Goal: Transaction & Acquisition: Book appointment/travel/reservation

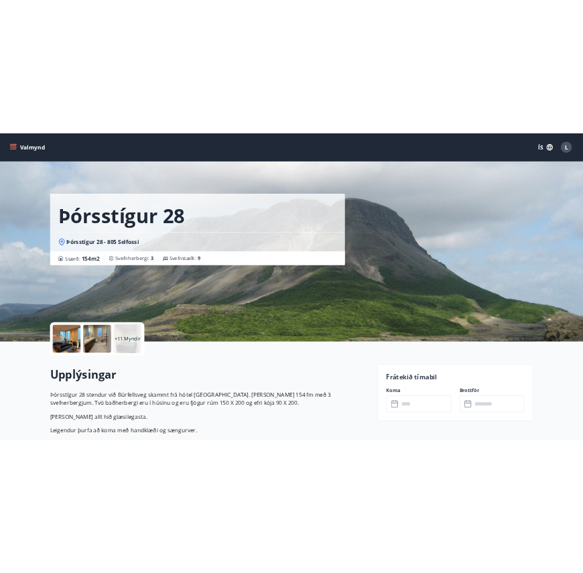
scroll to position [111, 0]
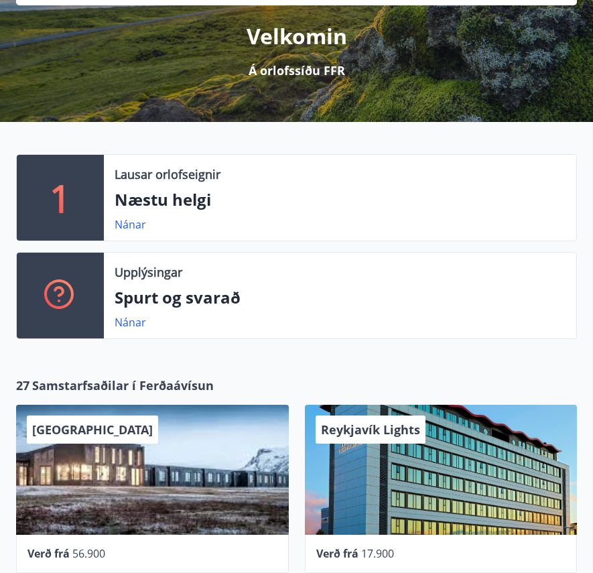
scroll to position [164, 0]
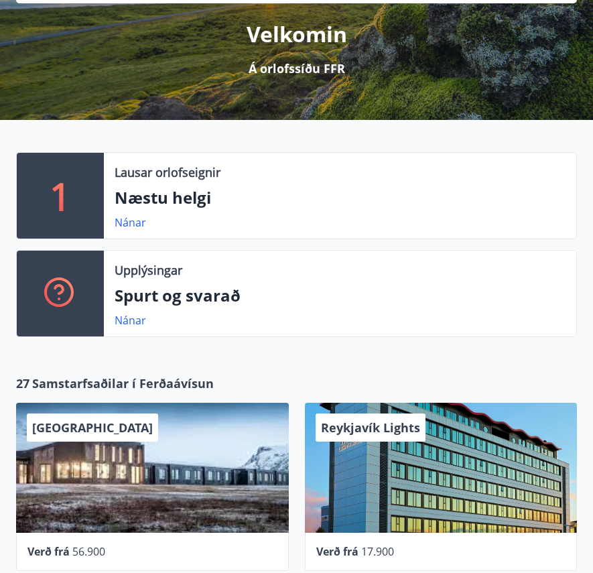
click at [145, 180] on p "Lausar orlofseignir" at bounding box center [168, 172] width 106 height 17
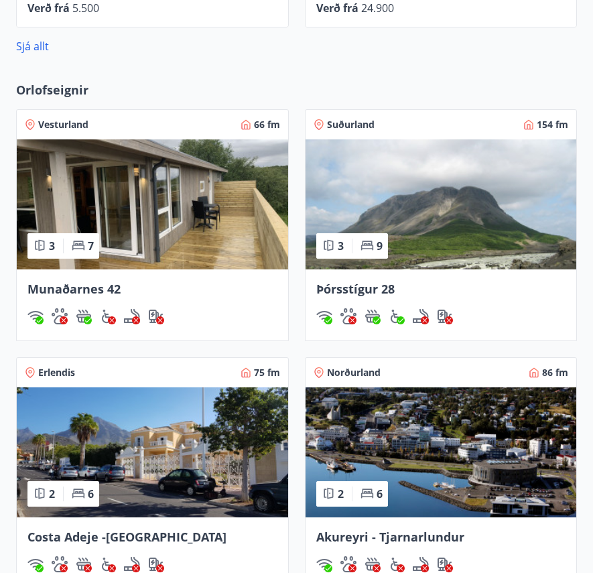
scroll to position [894, 0]
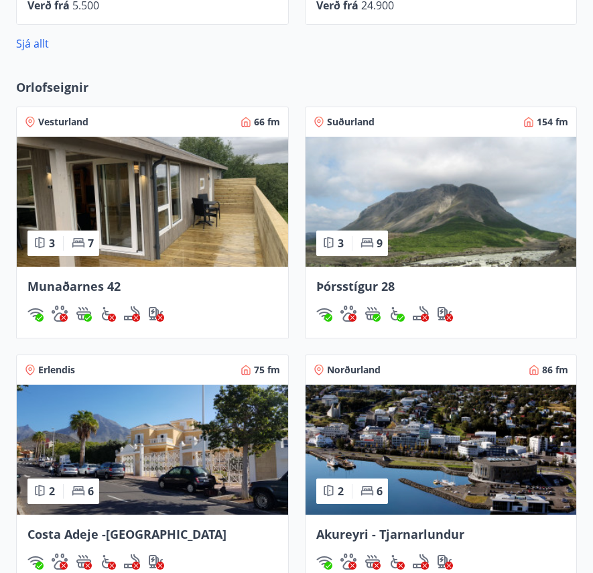
click at [469, 241] on img at bounding box center [441, 202] width 271 height 130
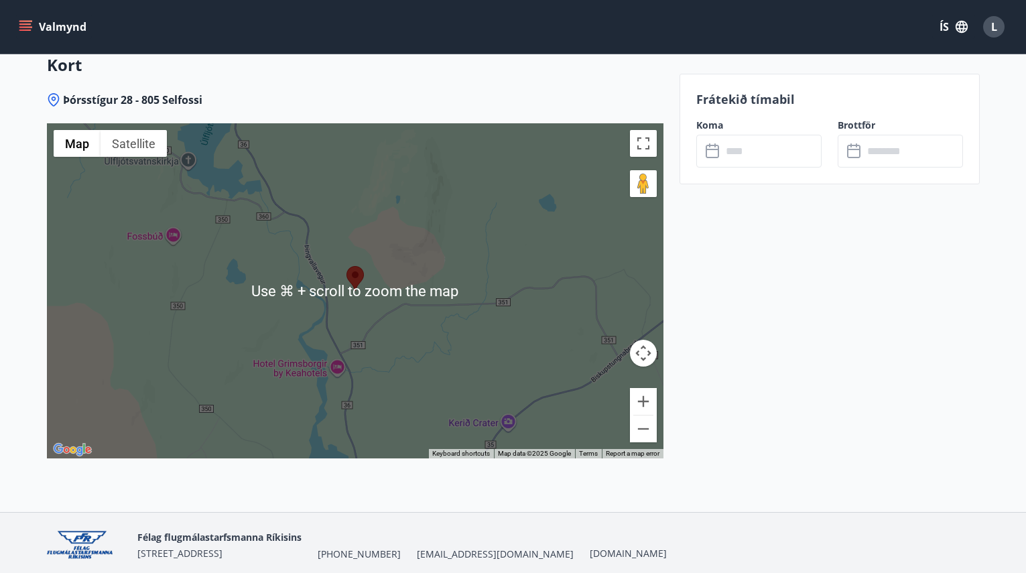
scroll to position [2082, 0]
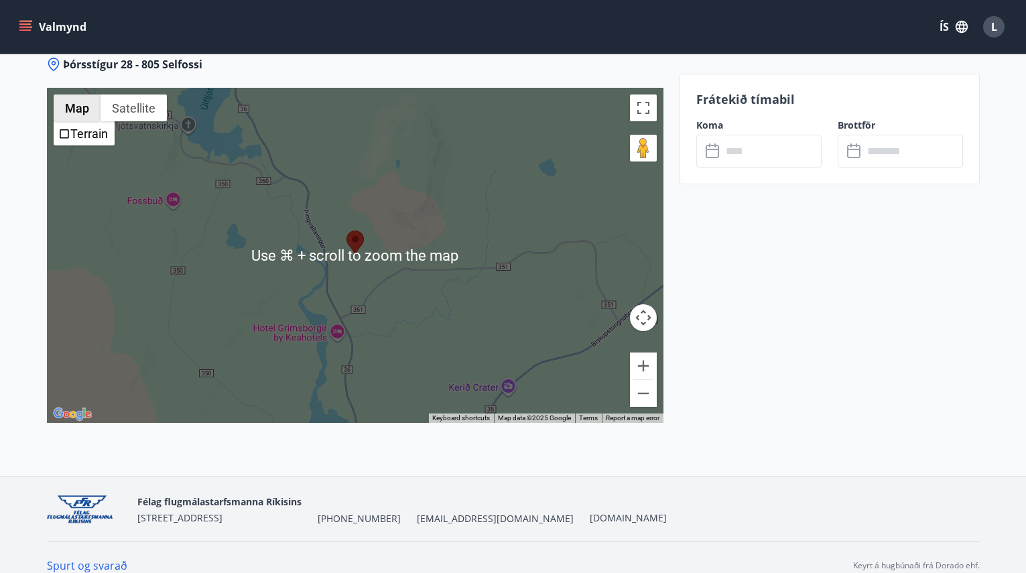
click at [80, 95] on button "Map" at bounding box center [77, 108] width 47 height 27
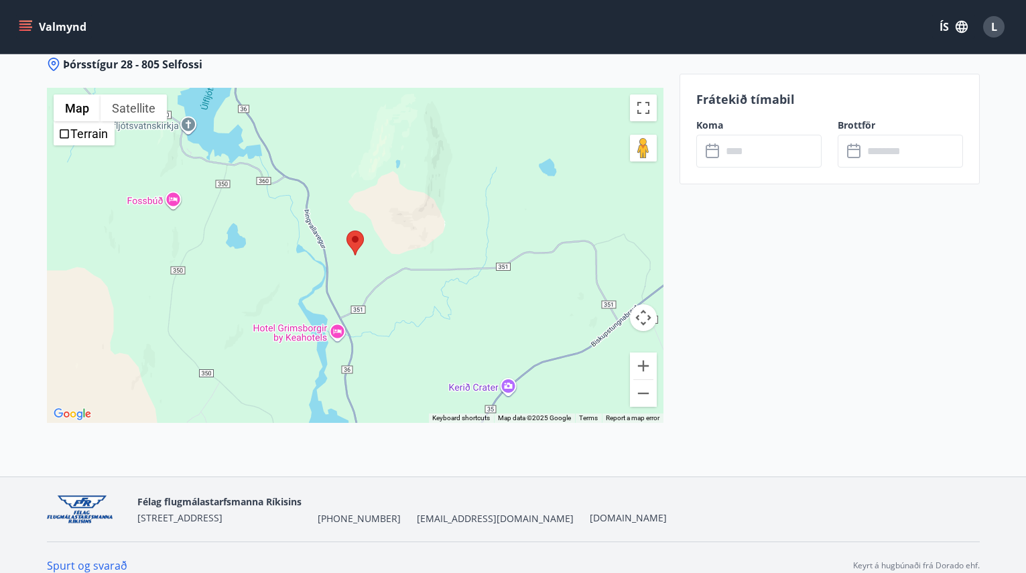
click at [593, 304] on button "Map camera controls" at bounding box center [643, 317] width 27 height 27
click at [593, 95] on button "Toggle fullscreen view" at bounding box center [643, 108] width 27 height 27
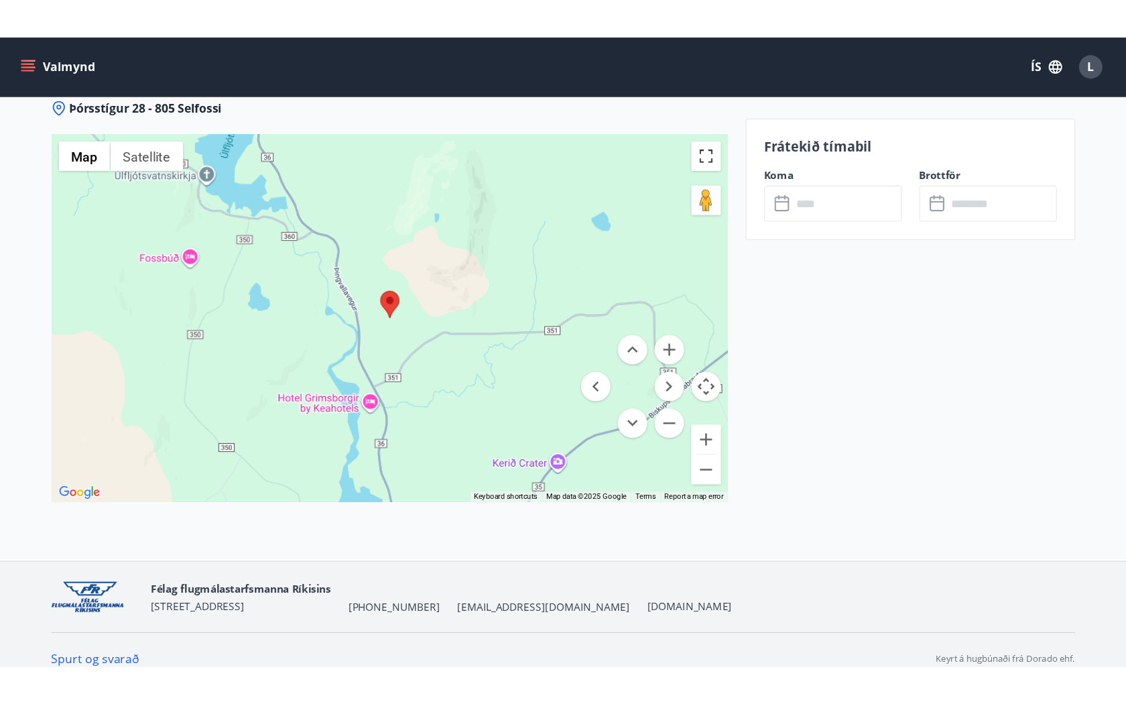
scroll to position [0, 0]
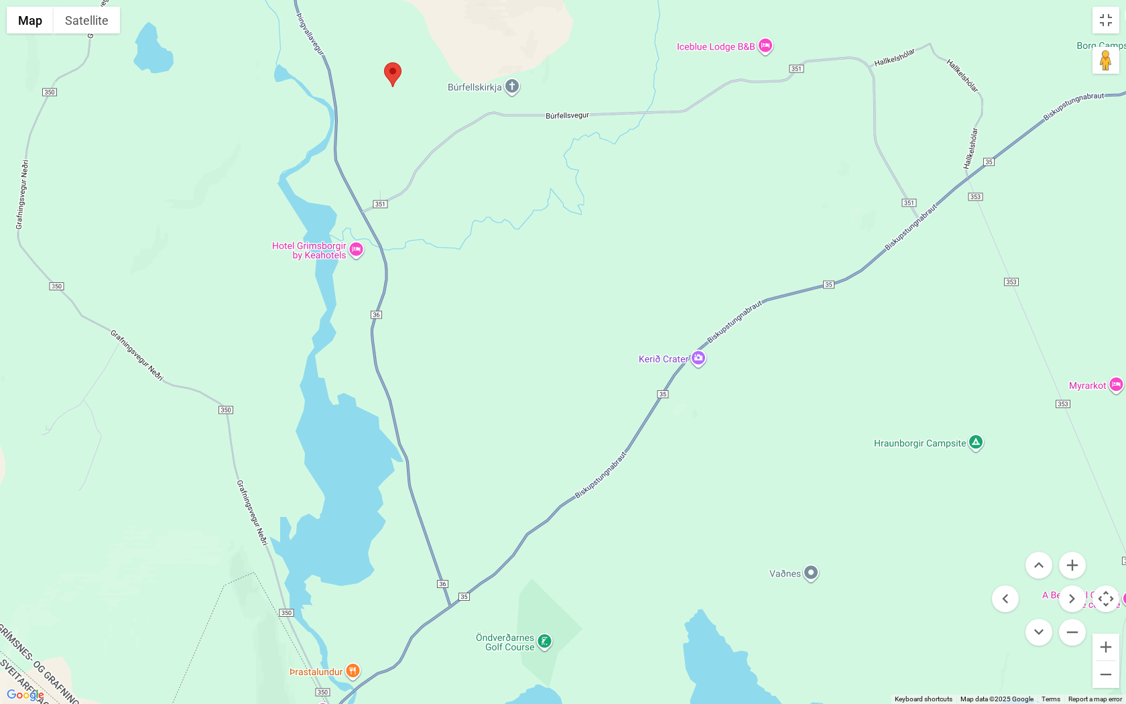
drag, startPoint x: 617, startPoint y: 461, endPoint x: 501, endPoint y: 303, distance: 196.0
click at [501, 303] on div at bounding box center [563, 352] width 1126 height 704
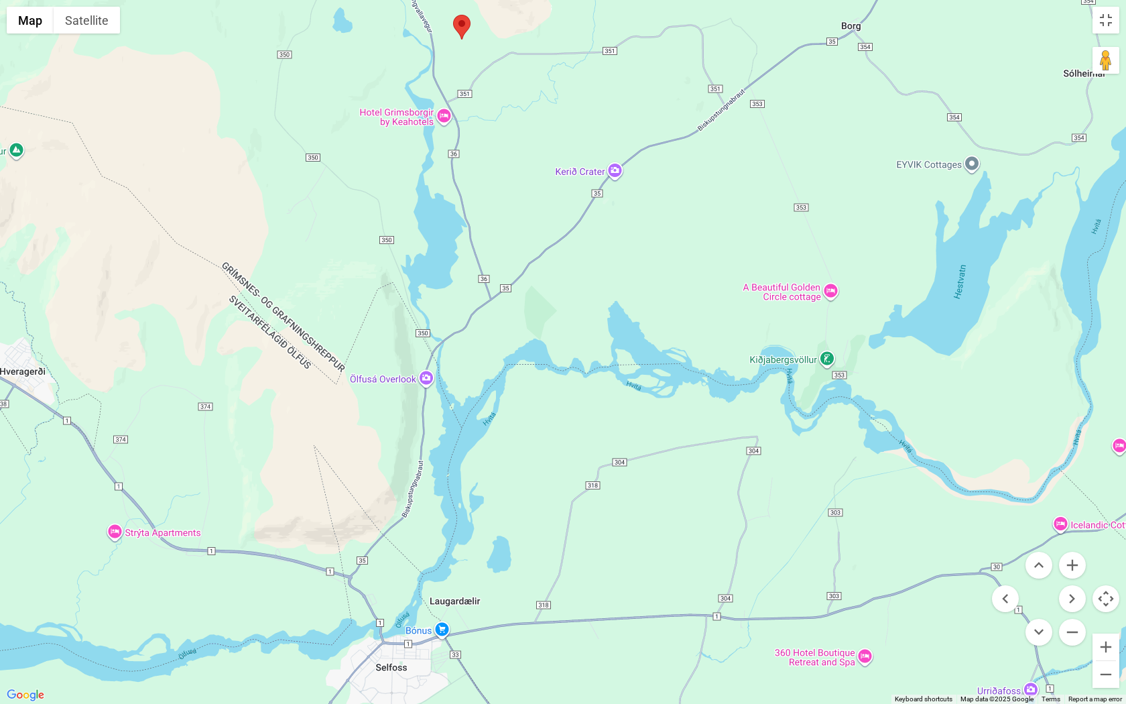
drag, startPoint x: 526, startPoint y: 419, endPoint x: 530, endPoint y: 234, distance: 185.0
click at [530, 234] on div at bounding box center [563, 352] width 1126 height 704
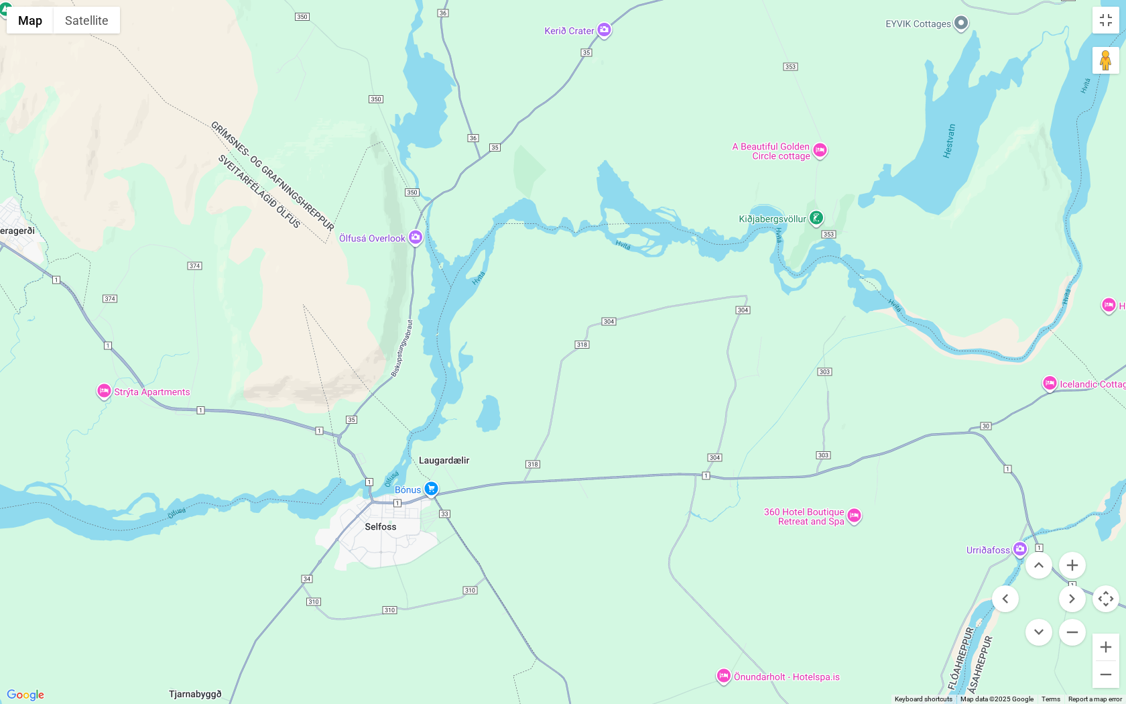
drag, startPoint x: 485, startPoint y: 450, endPoint x: 474, endPoint y: 306, distance: 143.9
click at [474, 306] on div at bounding box center [563, 352] width 1126 height 704
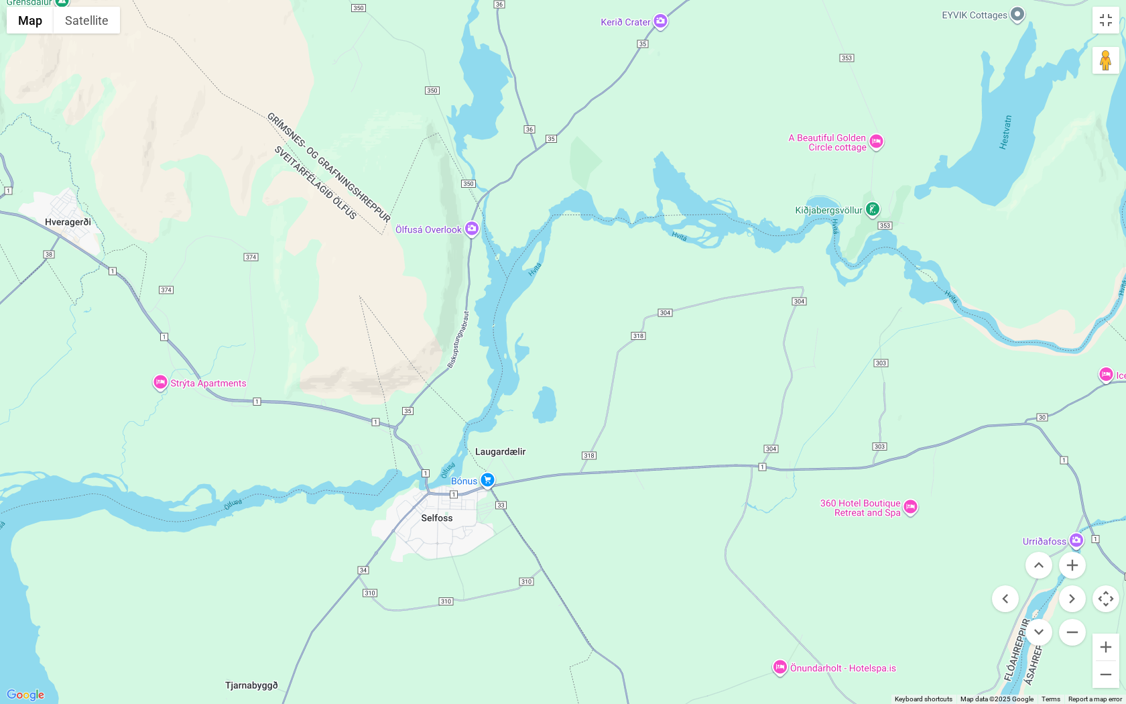
drag, startPoint x: 389, startPoint y: 532, endPoint x: 448, endPoint y: 520, distance: 59.7
click at [448, 520] on div at bounding box center [563, 352] width 1126 height 704
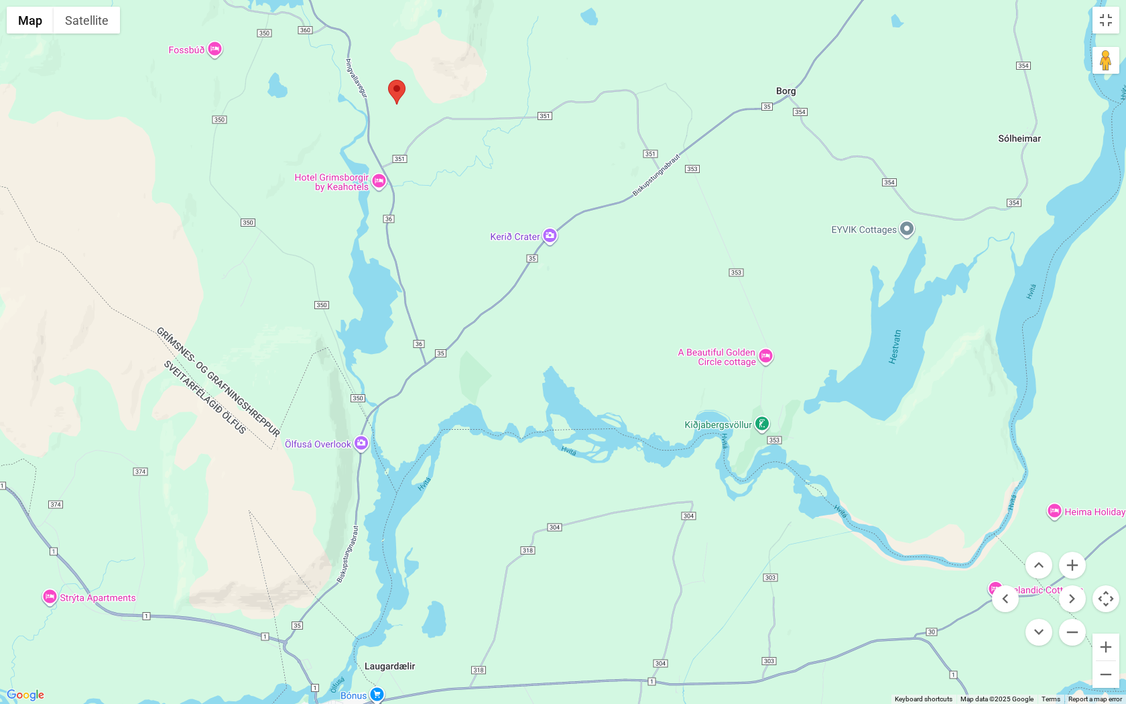
drag, startPoint x: 511, startPoint y: 319, endPoint x: 400, endPoint y: 536, distance: 243.7
click at [400, 536] on div at bounding box center [563, 352] width 1126 height 704
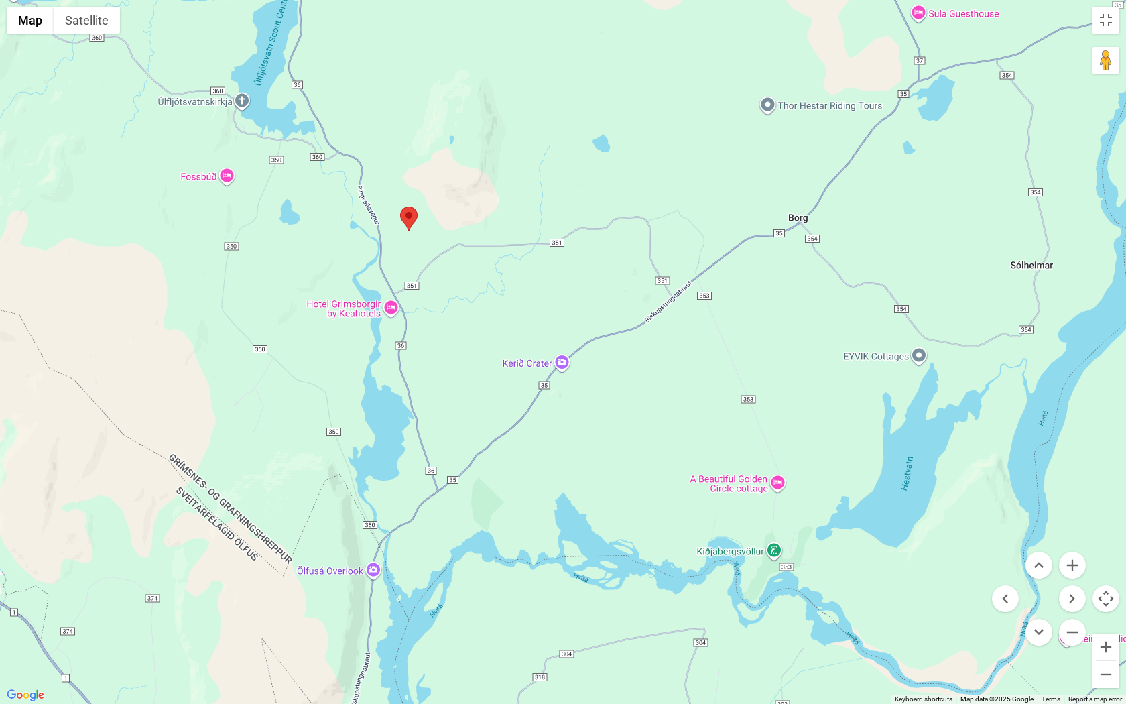
drag, startPoint x: 534, startPoint y: 381, endPoint x: 556, endPoint y: 514, distance: 135.2
click at [556, 514] on div at bounding box center [563, 352] width 1126 height 704
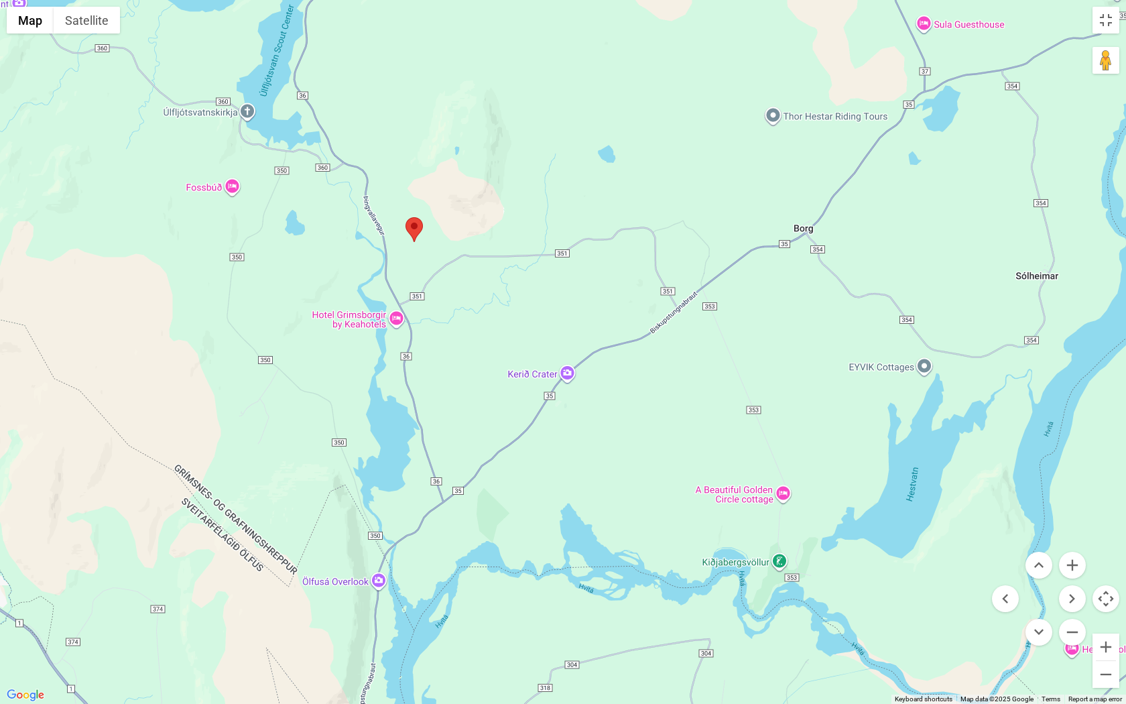
click at [354, 317] on div at bounding box center [563, 352] width 1126 height 704
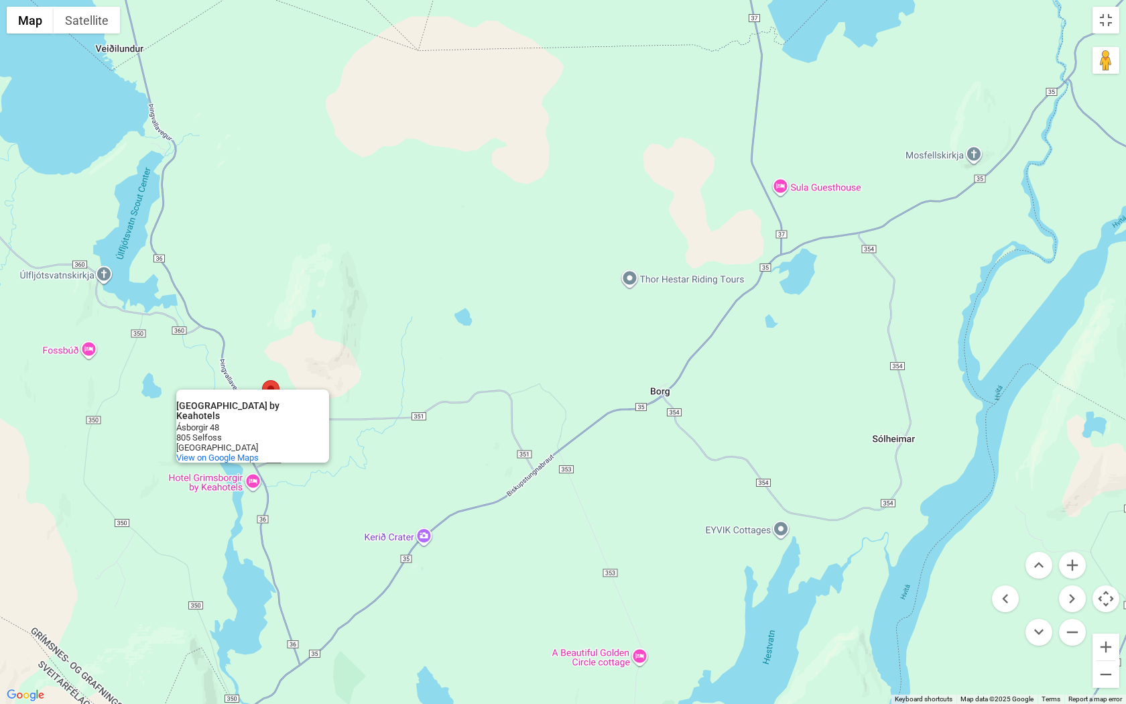
drag, startPoint x: 621, startPoint y: 356, endPoint x: 529, endPoint y: 495, distance: 166.8
click at [529, 495] on div "[GEOGRAPHIC_DATA] by Keahotels [GEOGRAPHIC_DATA] by Keahotels Ásborgir 48 805 S…" at bounding box center [563, 352] width 1126 height 704
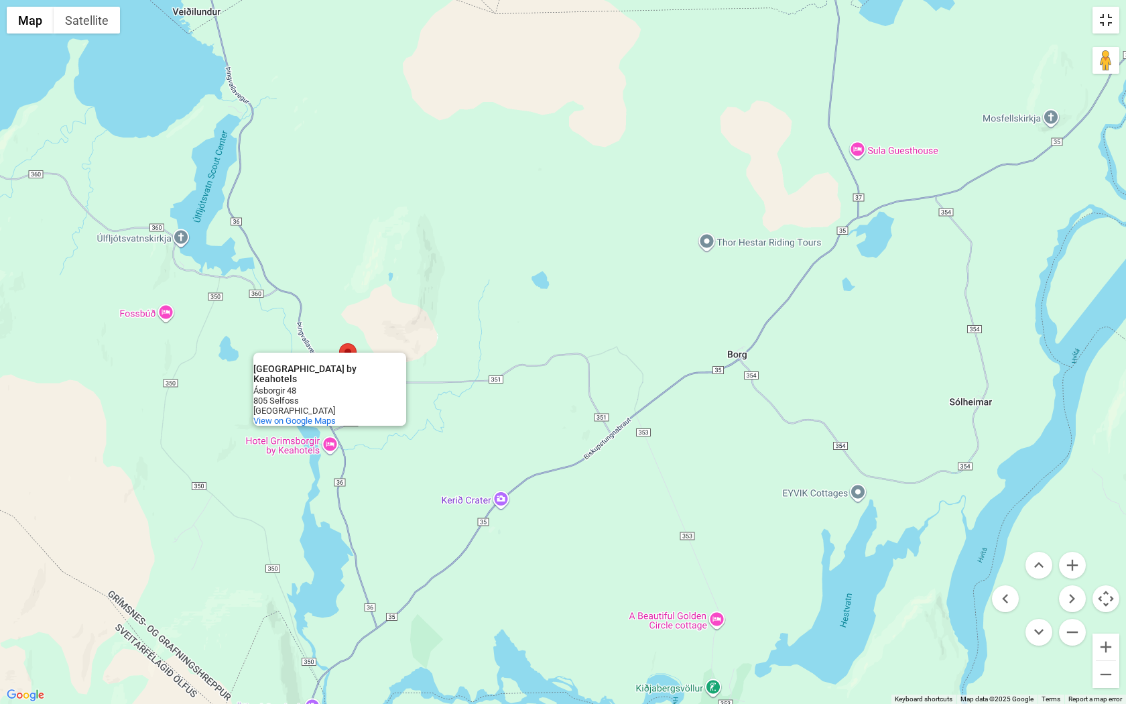
click at [593, 27] on button "Toggle fullscreen view" at bounding box center [1106, 20] width 27 height 27
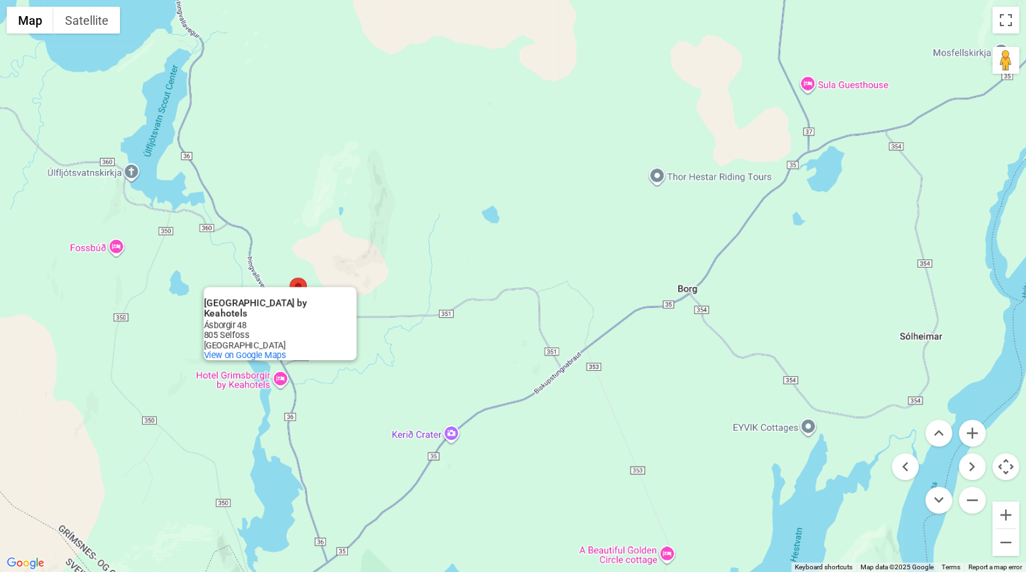
scroll to position [182, 0]
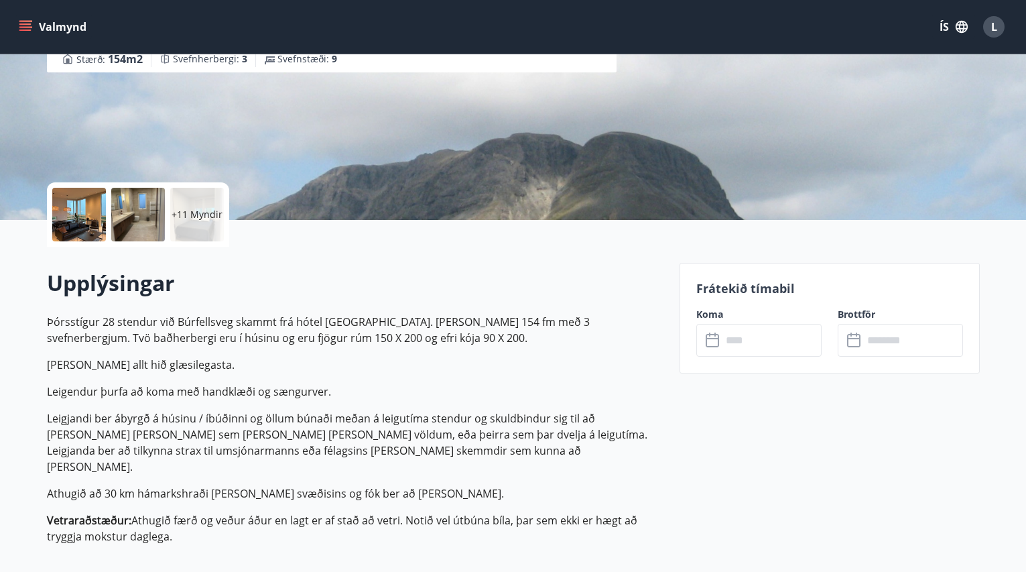
click at [593, 351] on div "​ ​" at bounding box center [758, 340] width 125 height 33
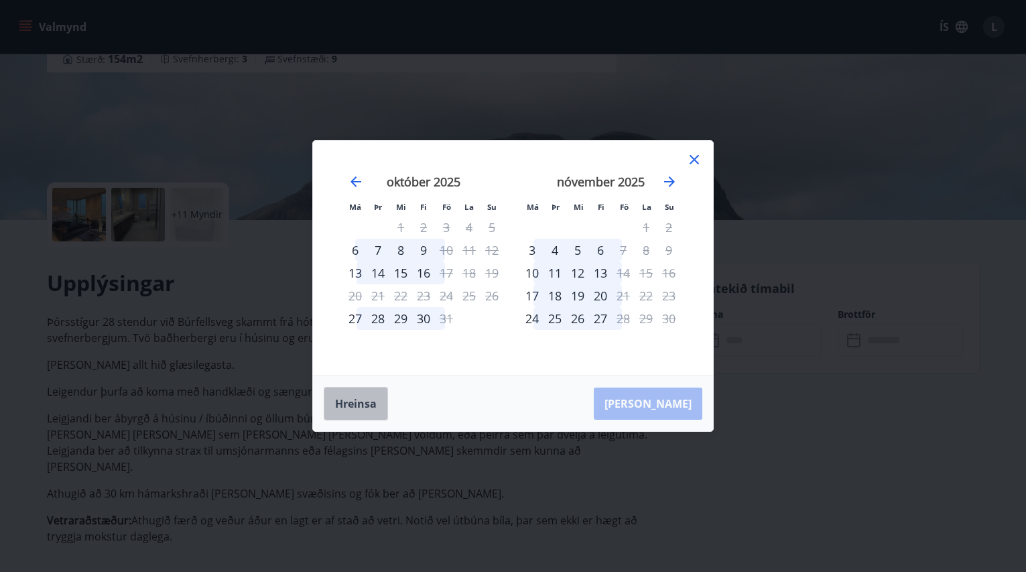
click at [364, 398] on button "Hreinsa" at bounding box center [356, 404] width 64 height 34
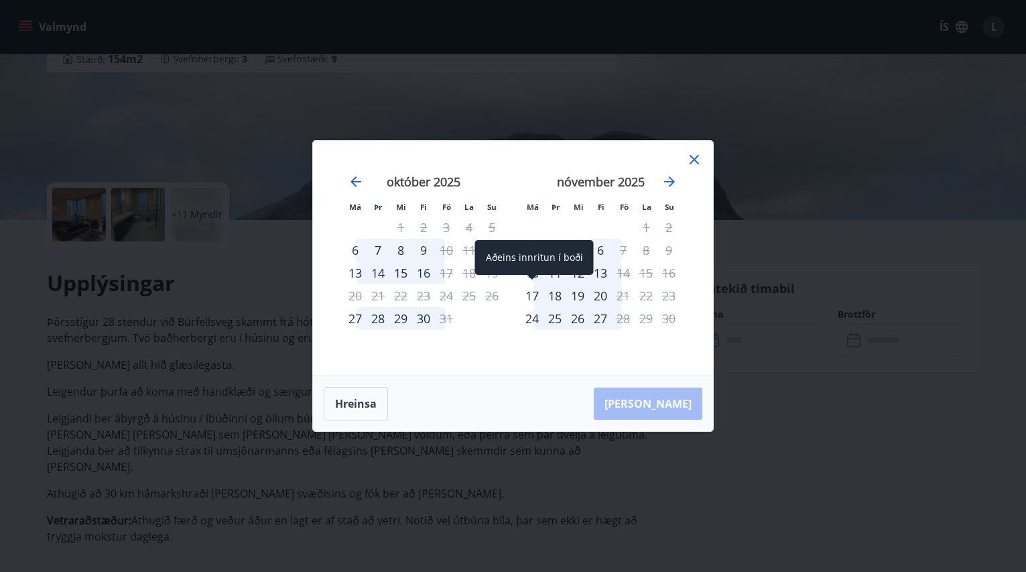
click at [536, 295] on div "17" at bounding box center [532, 295] width 23 height 23
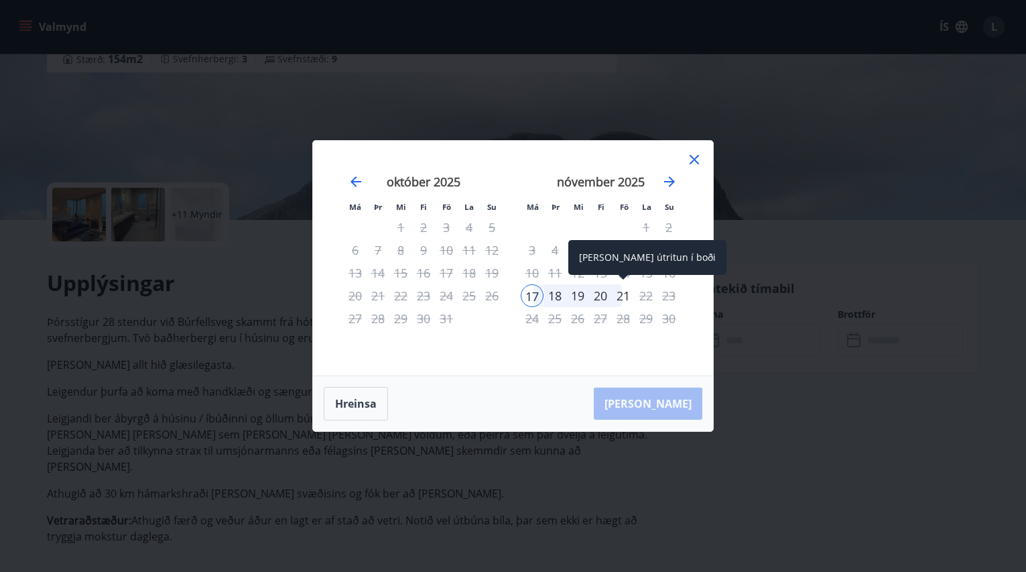
click at [593, 298] on div "21" at bounding box center [623, 295] width 23 height 23
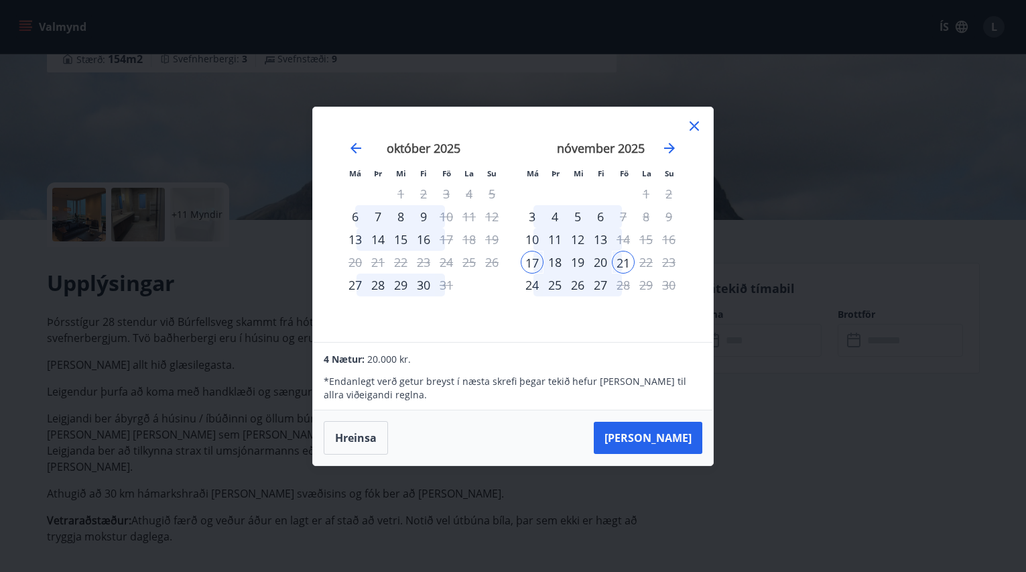
click at [593, 265] on div "20" at bounding box center [600, 262] width 23 height 23
click at [352, 440] on button "Hreinsa" at bounding box center [356, 438] width 64 height 34
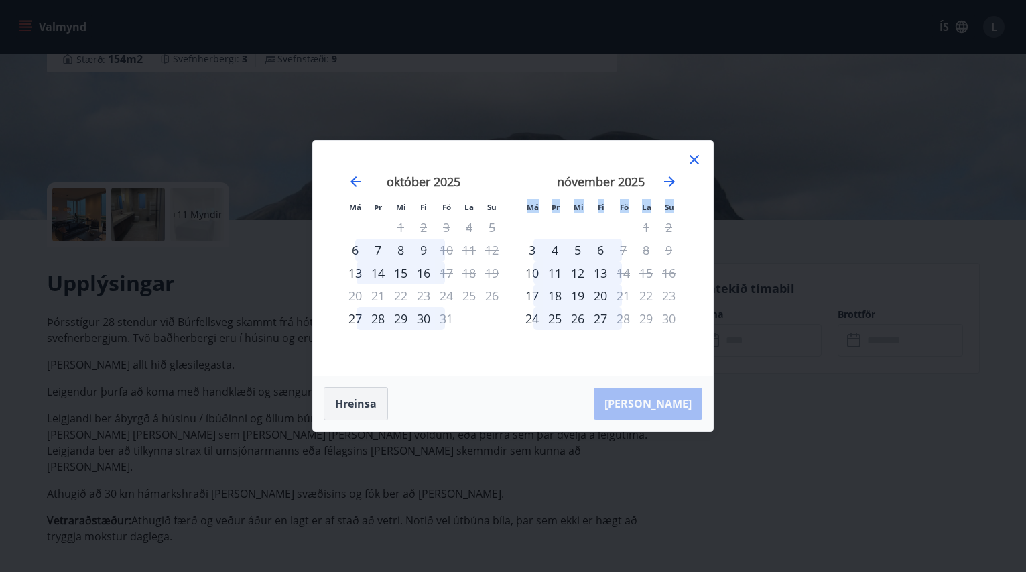
click at [352, 440] on div "Má Þr Mi Fi Fö La Su Má Þr Mi Fi Fö La Su [DATE] 1 2 3 4 5 6 7 8 9 10 11 12 13 …" at bounding box center [513, 286] width 1026 height 572
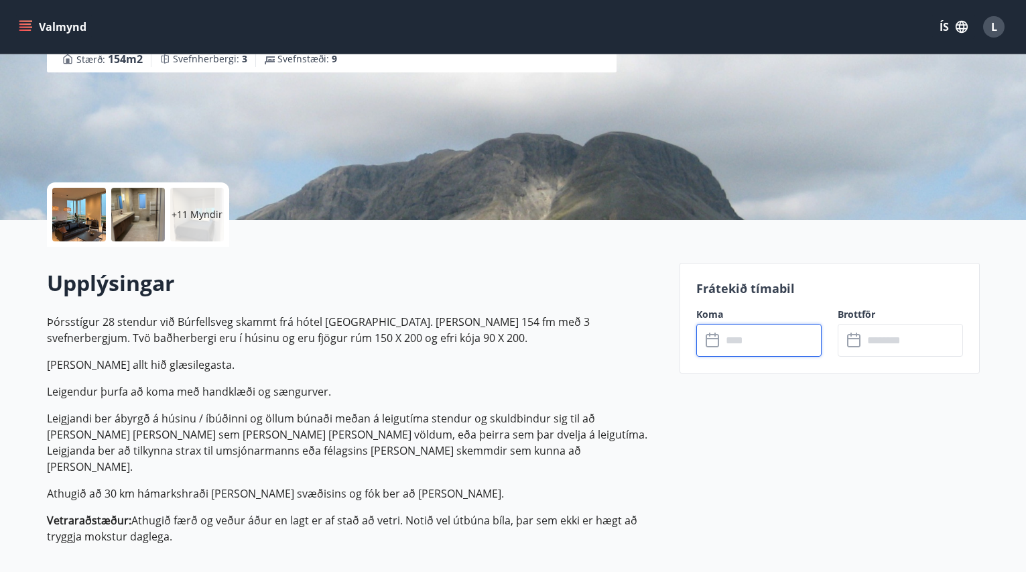
click at [593, 347] on icon at bounding box center [714, 340] width 16 height 16
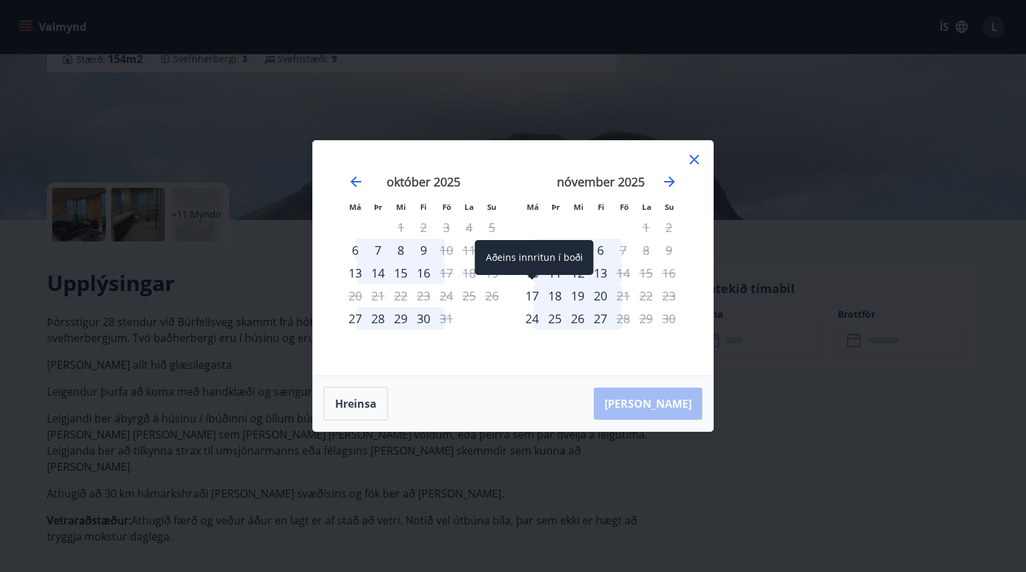
click at [533, 296] on div "17" at bounding box center [532, 295] width 23 height 23
click at [338, 406] on button "Hreinsa" at bounding box center [356, 404] width 64 height 34
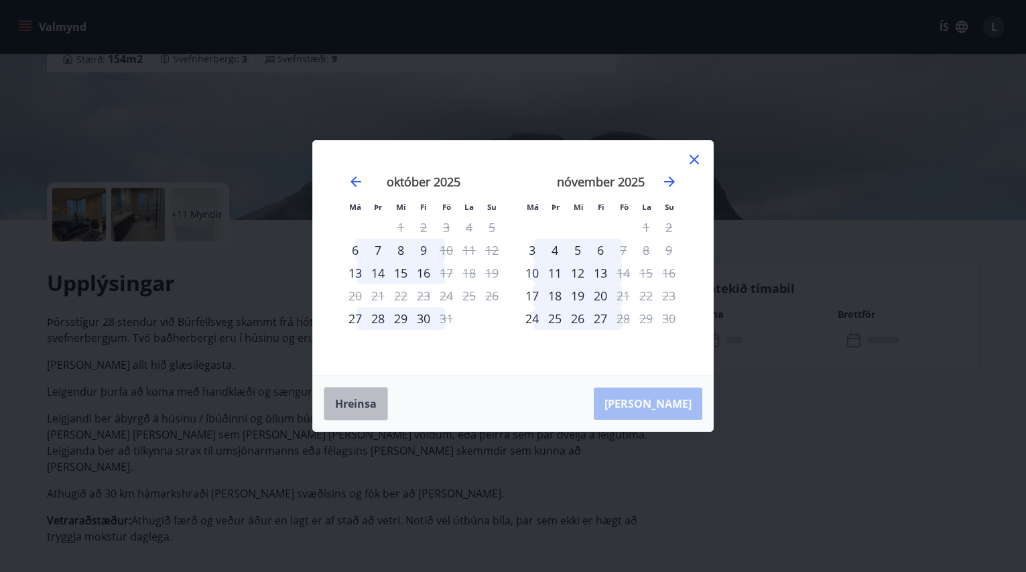
click at [338, 406] on button "Hreinsa" at bounding box center [356, 404] width 64 height 34
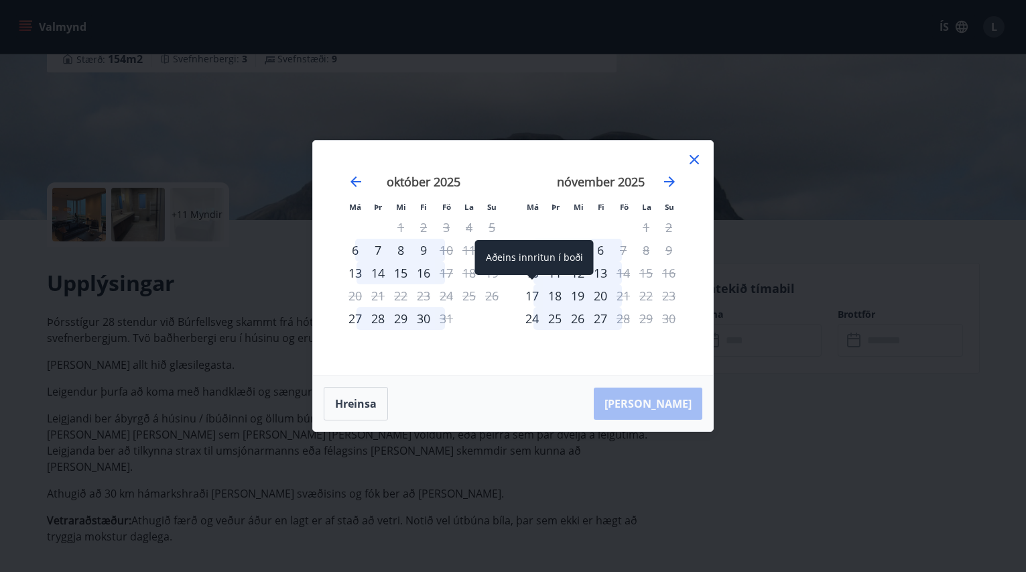
click at [532, 296] on div "17" at bounding box center [532, 295] width 23 height 23
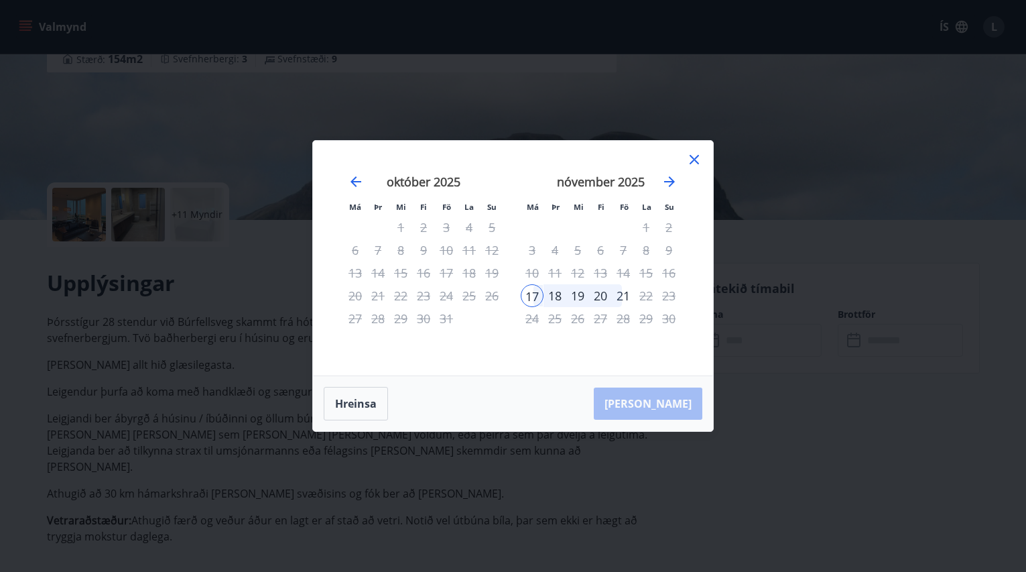
click at [593, 296] on div "20" at bounding box center [600, 295] width 23 height 23
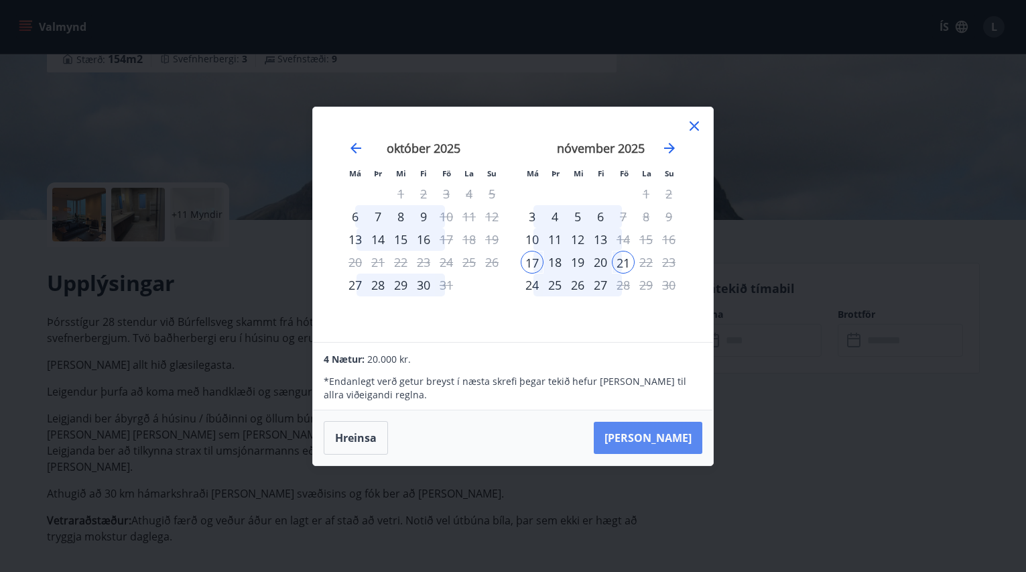
click at [593, 435] on button "[PERSON_NAME]" at bounding box center [648, 438] width 109 height 32
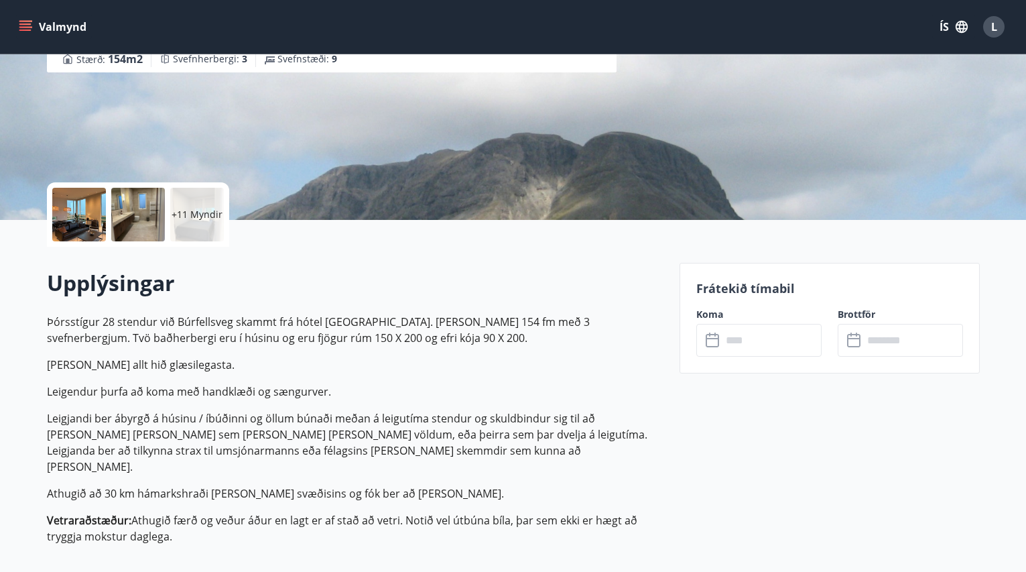
type input "******"
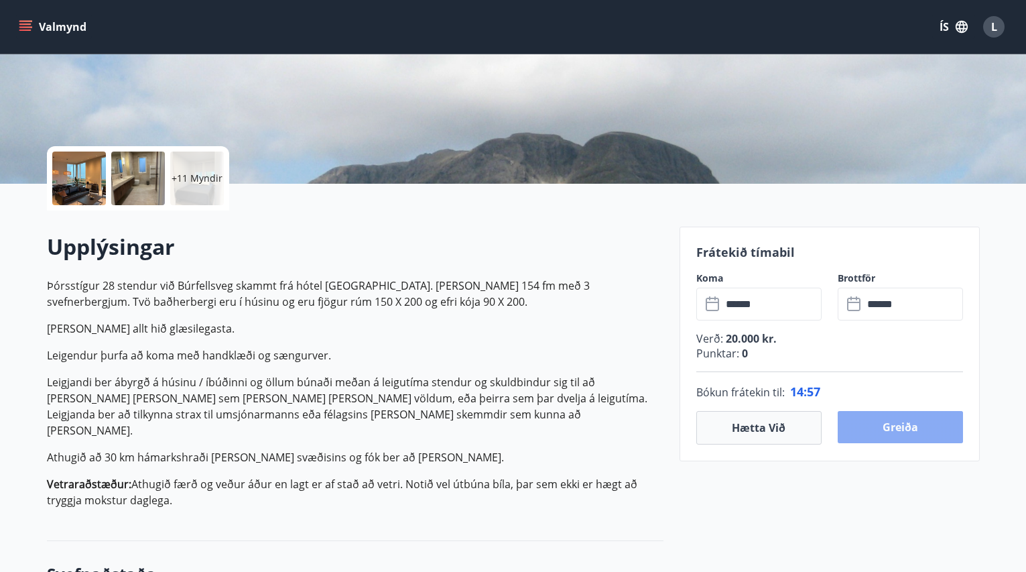
click at [593, 427] on button "Greiða" at bounding box center [900, 427] width 125 height 32
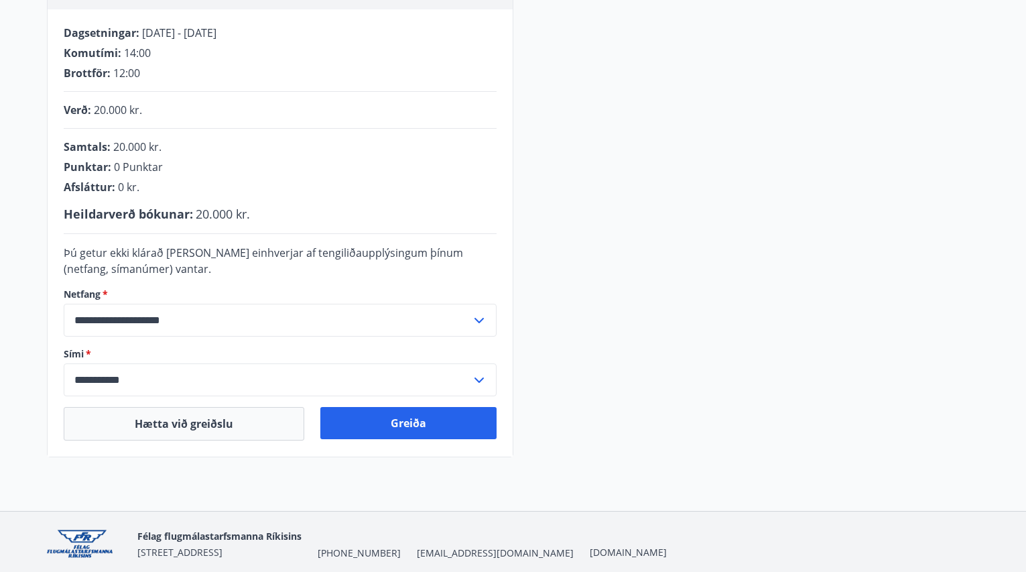
scroll to position [265, 0]
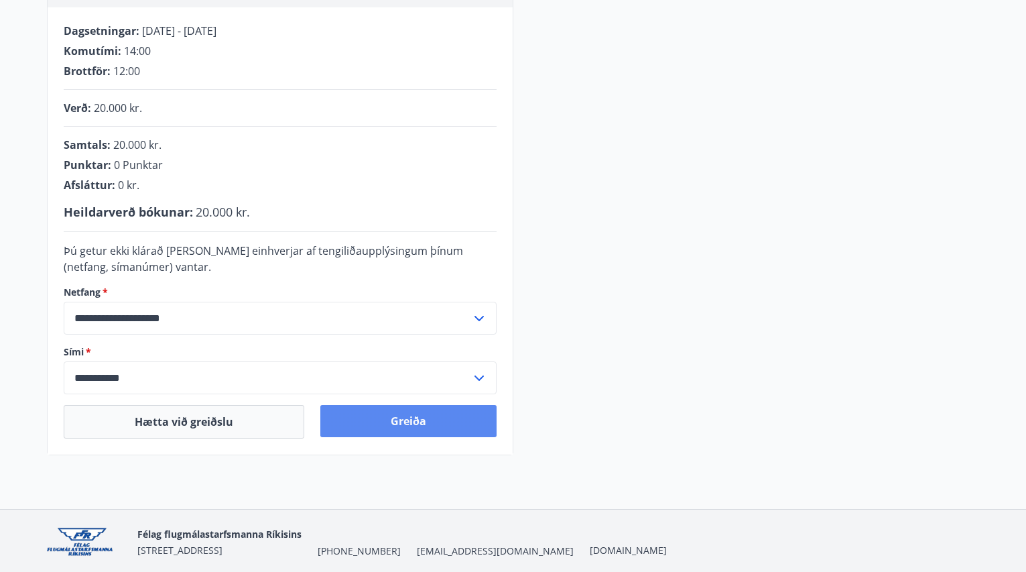
click at [369, 426] on button "Greiða" at bounding box center [408, 421] width 176 height 32
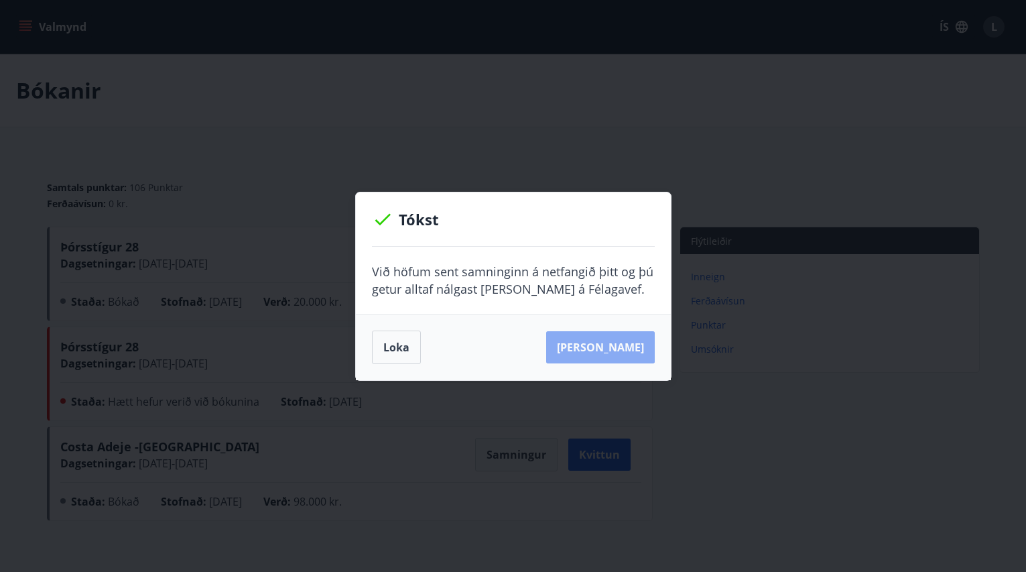
click at [622, 346] on button "[PERSON_NAME]" at bounding box center [600, 347] width 109 height 32
click at [619, 346] on button "[PERSON_NAME]" at bounding box center [600, 347] width 109 height 32
click at [400, 343] on button "Loka" at bounding box center [396, 347] width 49 height 34
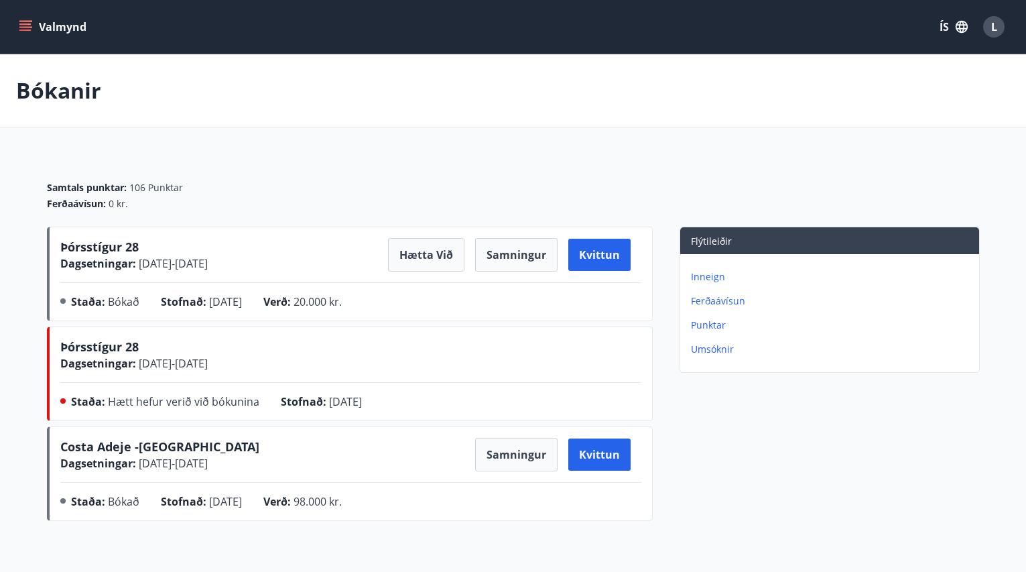
click at [699, 322] on p "Punktar" at bounding box center [832, 324] width 283 height 13
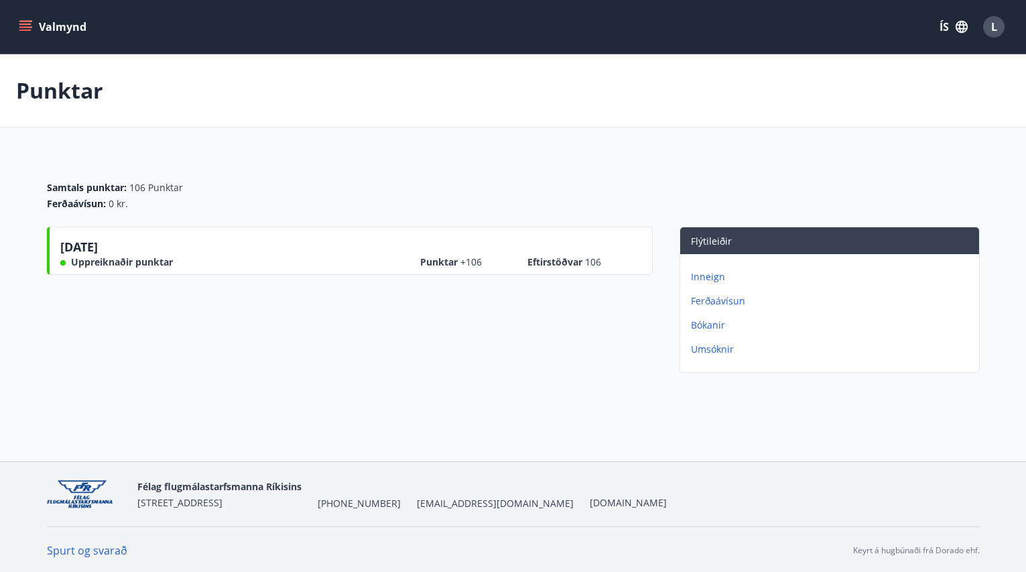
click at [21, 37] on button "Valmynd" at bounding box center [54, 27] width 76 height 24
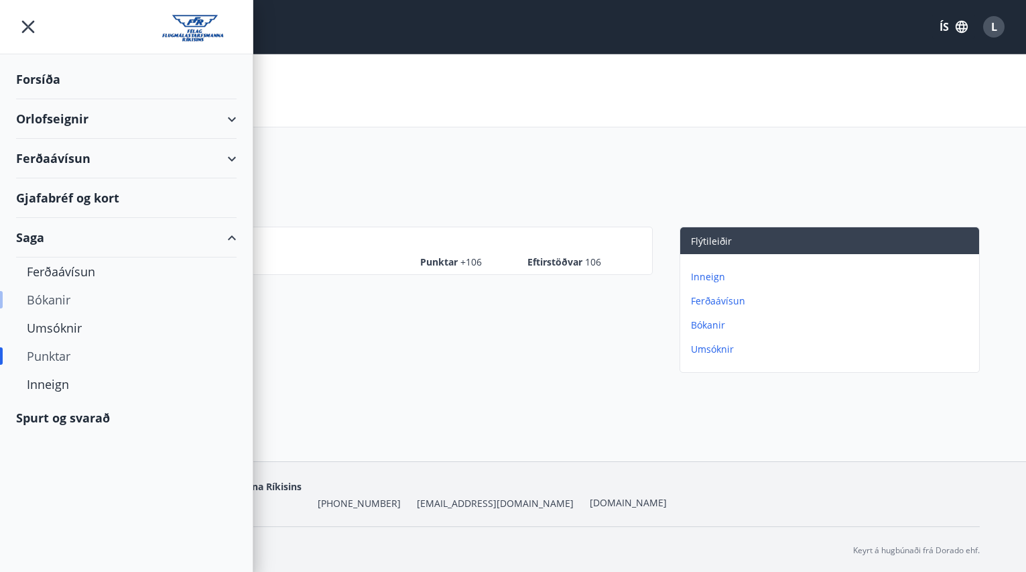
click at [62, 298] on div "Bókanir" at bounding box center [126, 300] width 199 height 28
